Goal: Transaction & Acquisition: Subscribe to service/newsletter

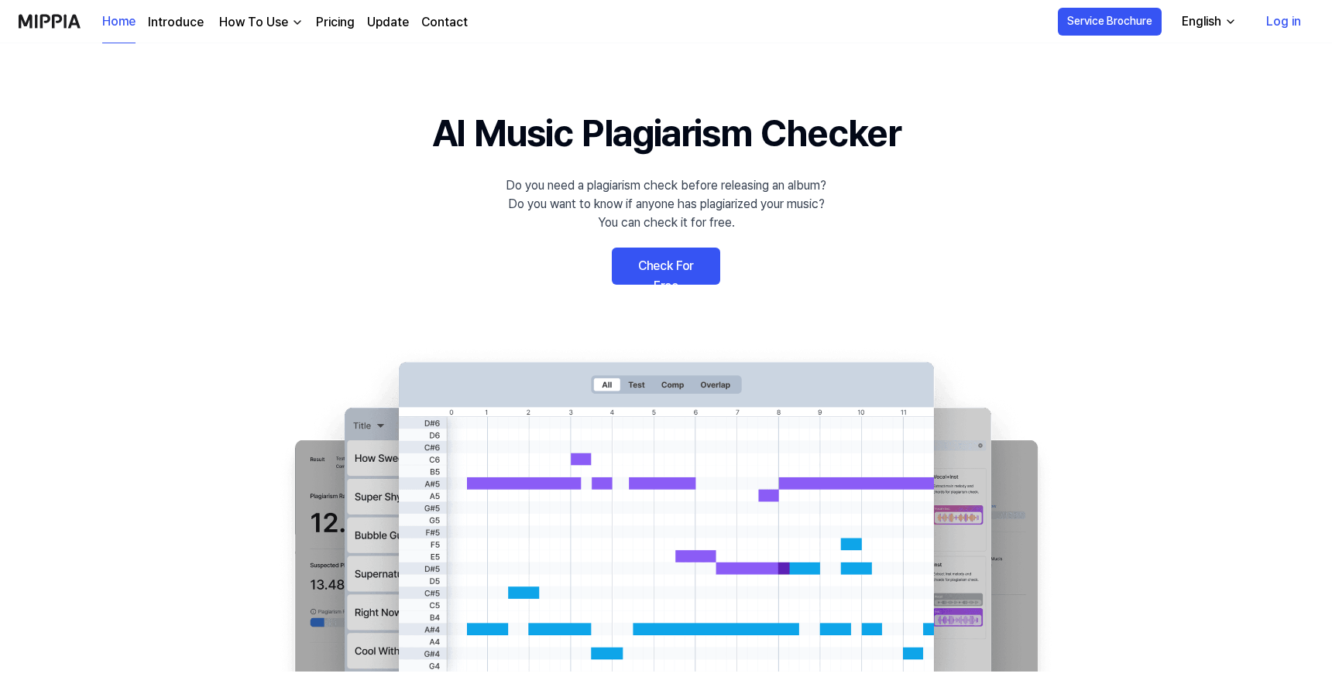
click at [654, 269] on link "Check For Free" at bounding box center [666, 266] width 108 height 37
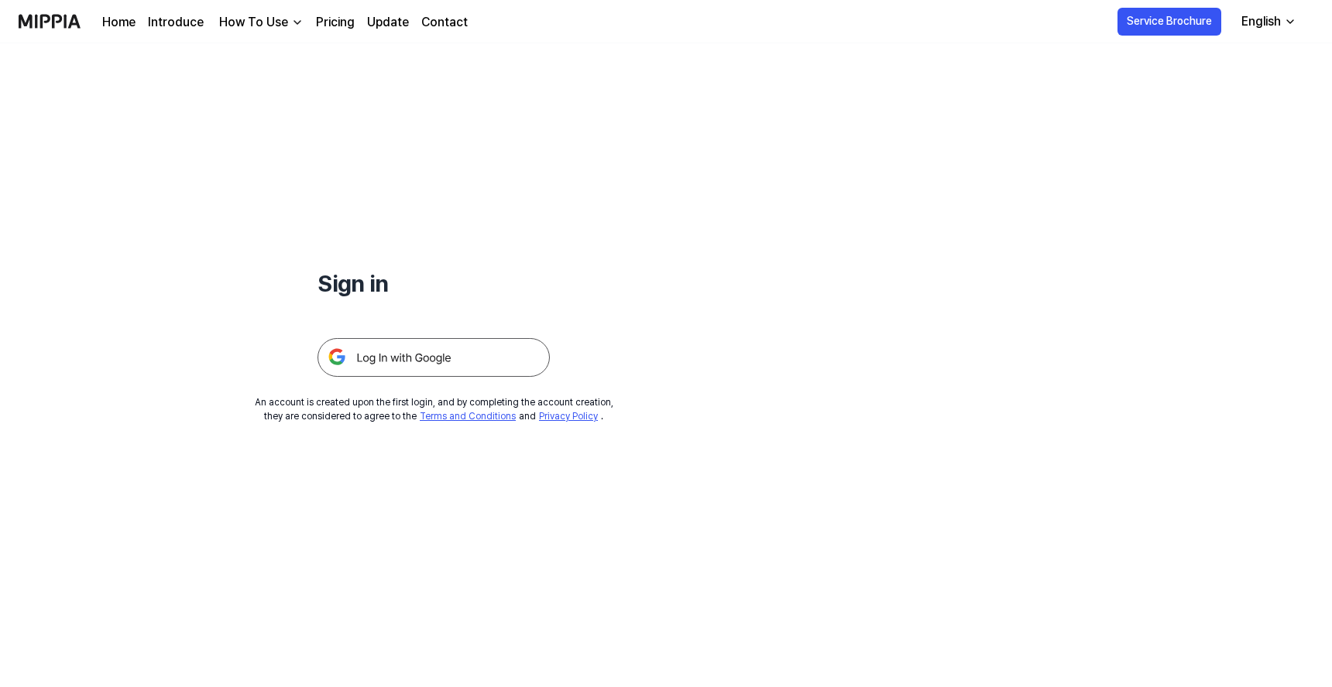
click at [516, 356] on img at bounding box center [433, 357] width 232 height 39
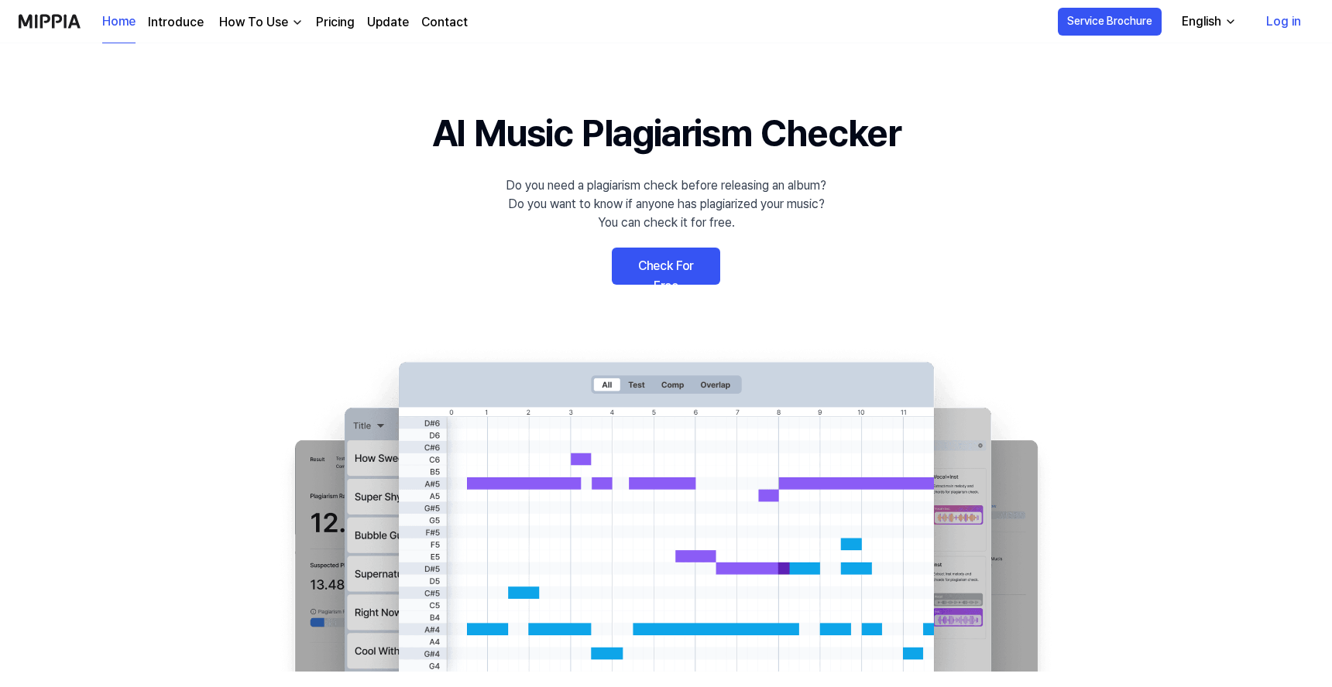
click at [690, 269] on link "Check For Free" at bounding box center [666, 266] width 108 height 37
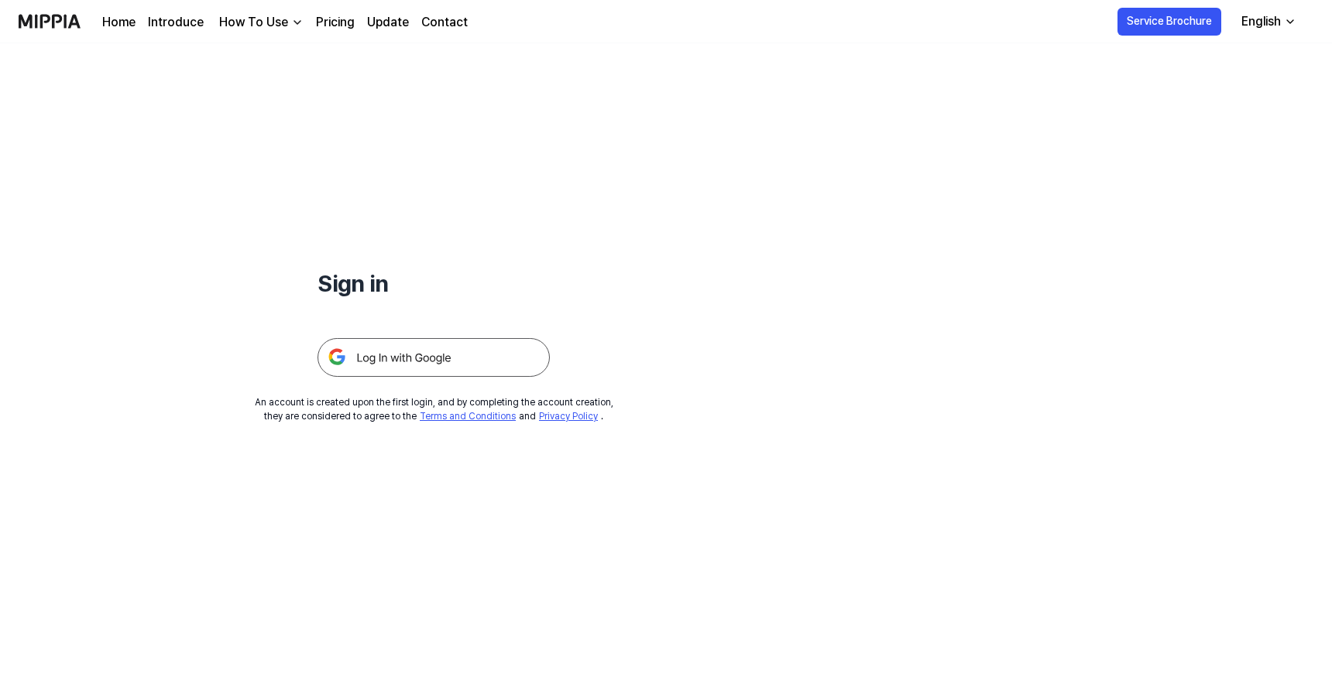
click at [490, 386] on div "Sign in An account is created upon the first login, and by completing the accou…" at bounding box center [433, 233] width 867 height 380
click at [511, 370] on img at bounding box center [433, 357] width 232 height 39
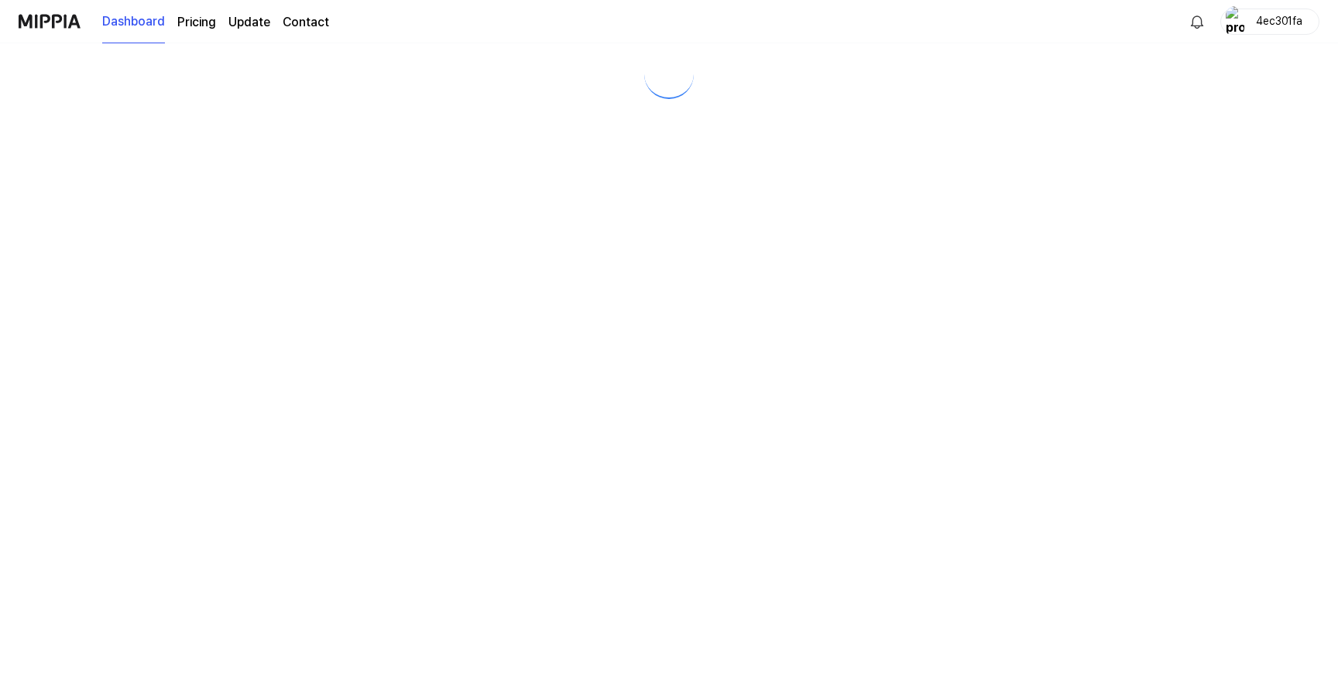
click at [192, 20] on page\) "Pricing" at bounding box center [196, 22] width 39 height 19
click at [139, 35] on div "Dashboard Pricing Update Contact" at bounding box center [215, 21] width 227 height 43
click at [135, 20] on link "Dashboard" at bounding box center [133, 22] width 63 height 19
